Goal: Find specific page/section: Find specific page/section

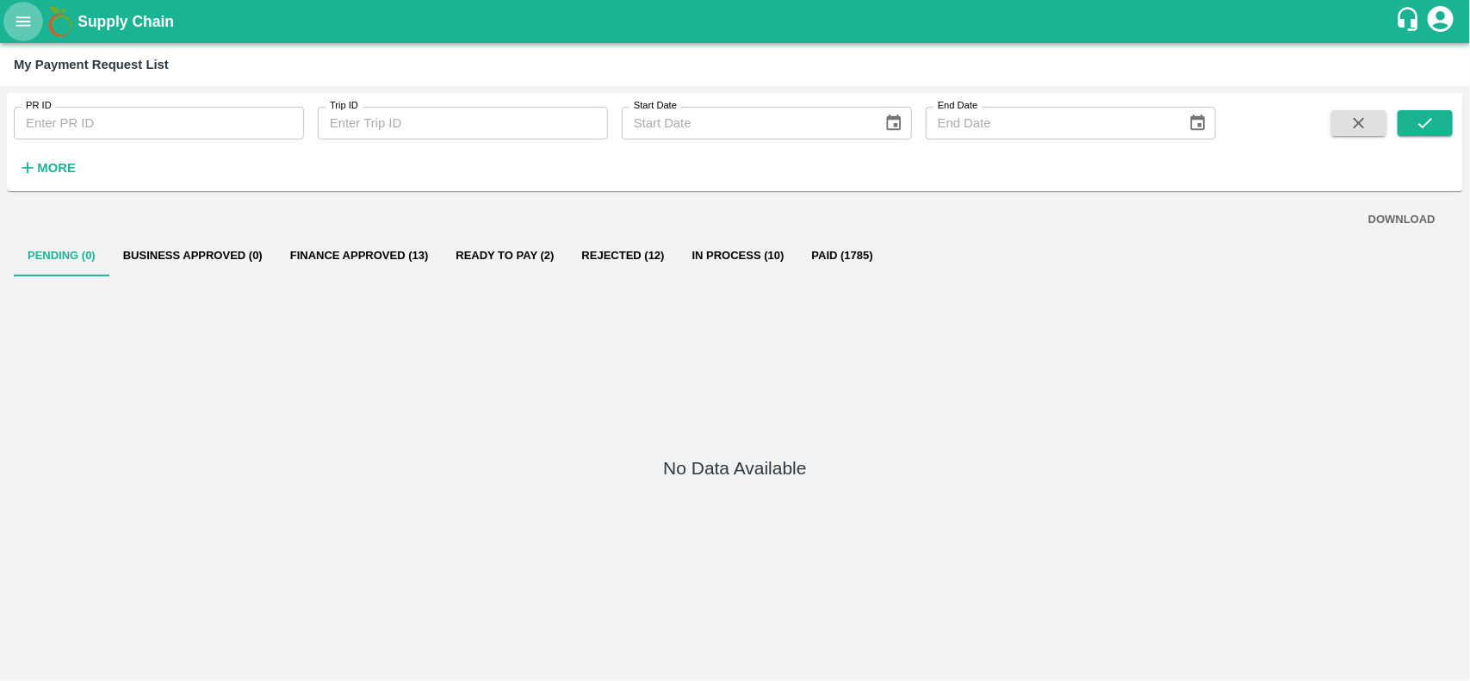
click at [24, 12] on icon "open drawer" at bounding box center [23, 21] width 19 height 19
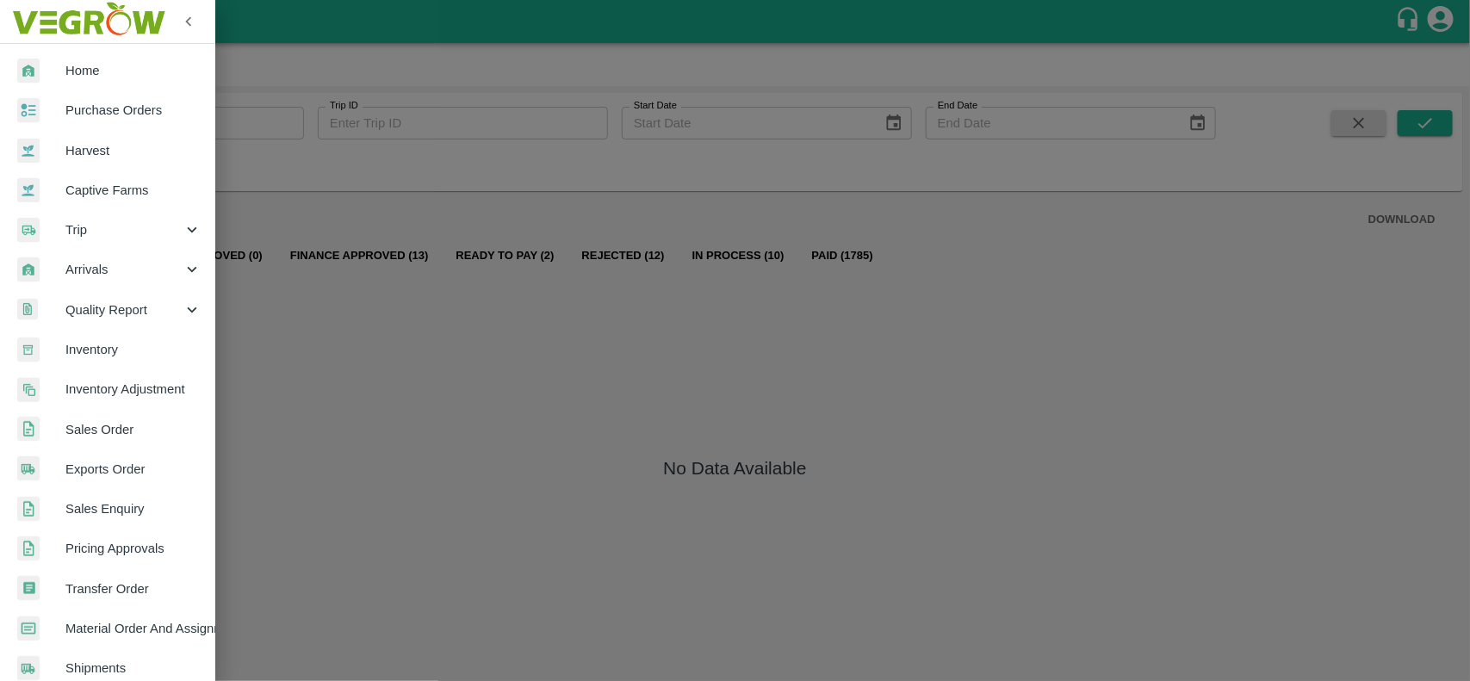
click at [66, 118] on span "Purchase Orders" at bounding box center [133, 110] width 136 height 19
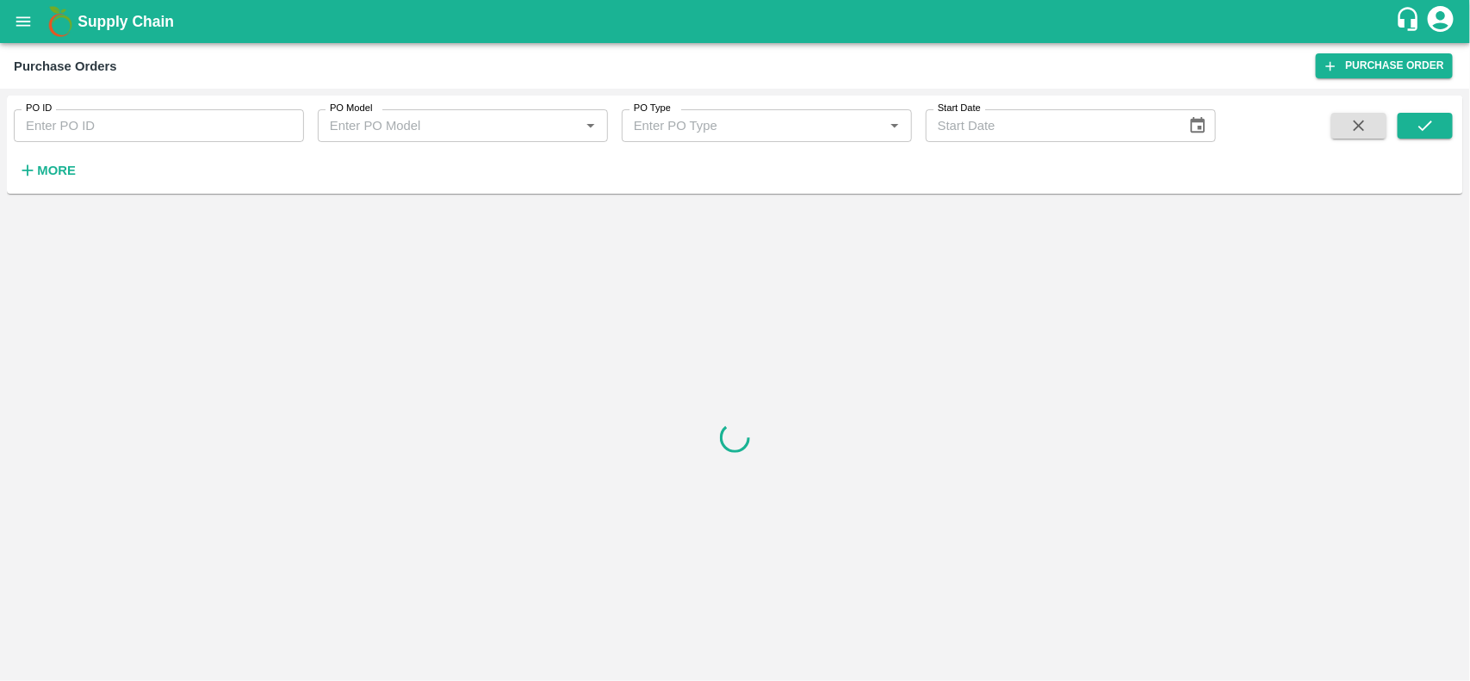
click at [46, 173] on strong "More" at bounding box center [56, 171] width 39 height 14
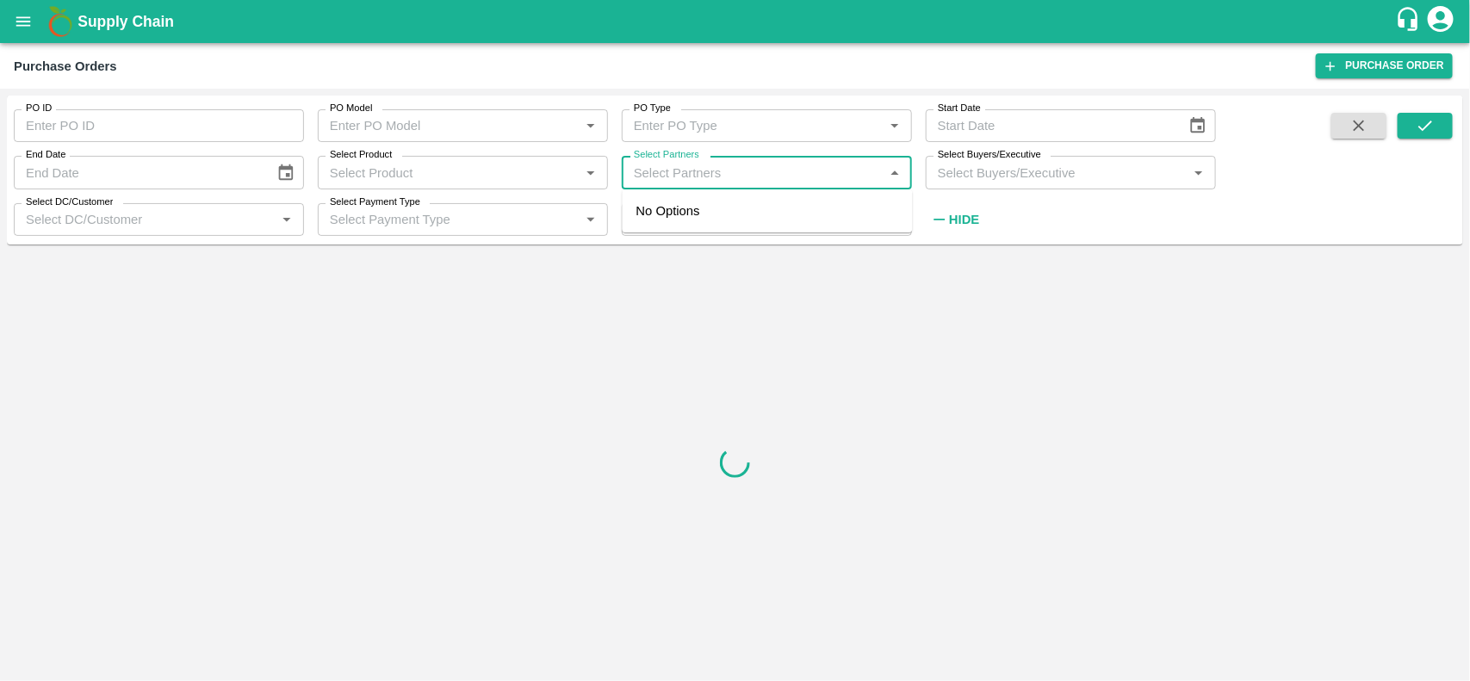
click at [654, 165] on input "Select Partners" at bounding box center [752, 172] width 251 height 22
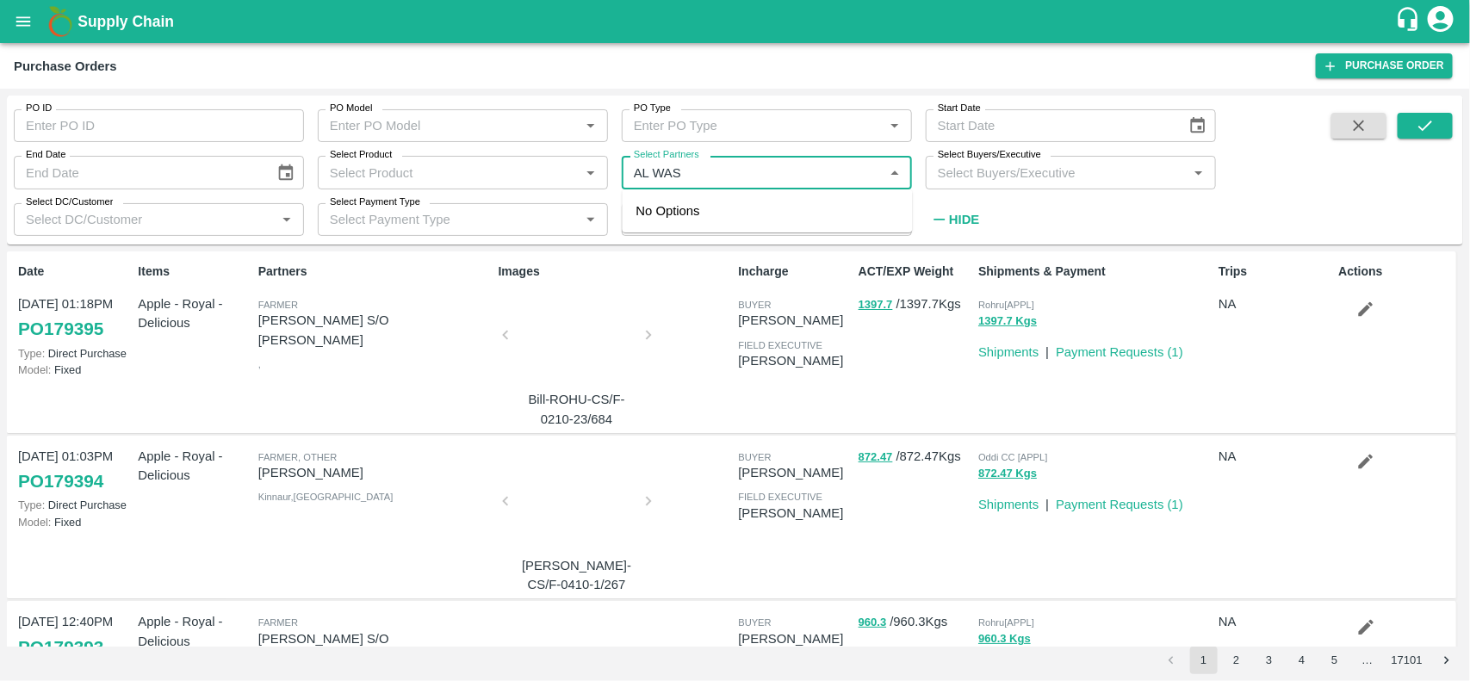
click at [708, 183] on input "Select Partners" at bounding box center [752, 172] width 251 height 22
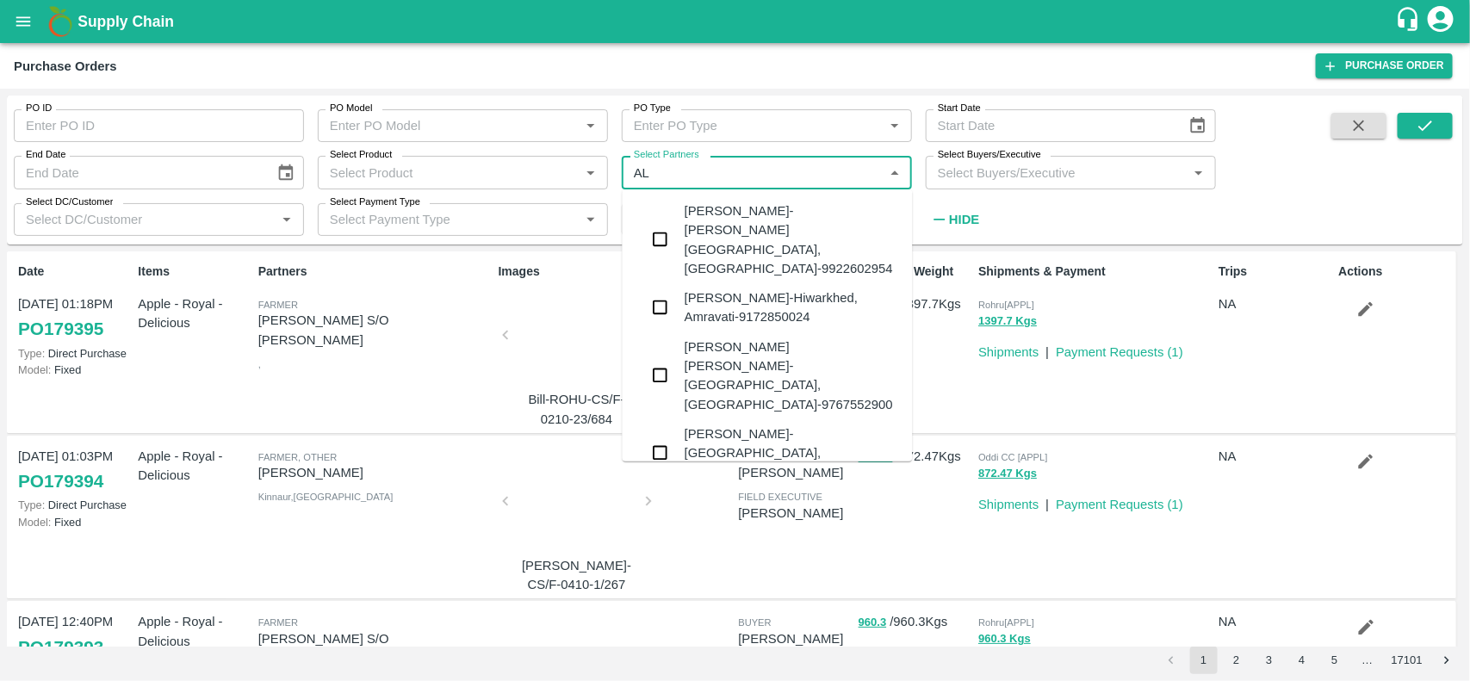
type input "A"
